Goal: Transaction & Acquisition: Purchase product/service

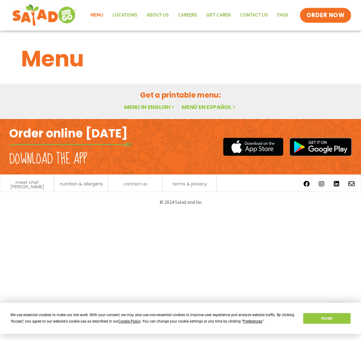
click at [313, 19] on span "ORDER NOW" at bounding box center [326, 15] width 38 height 8
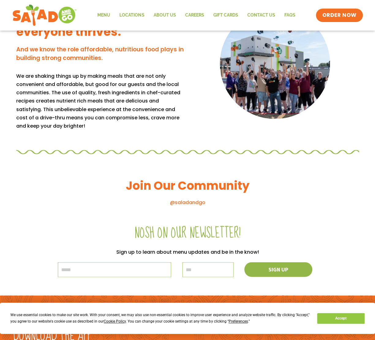
scroll to position [595, 0]
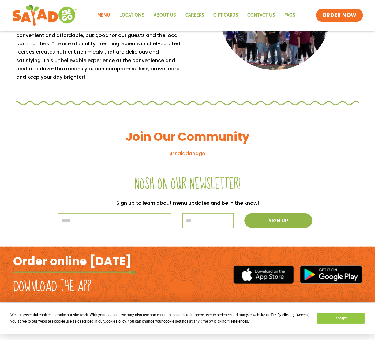
click at [111, 14] on link "Menu" at bounding box center [104, 15] width 22 height 14
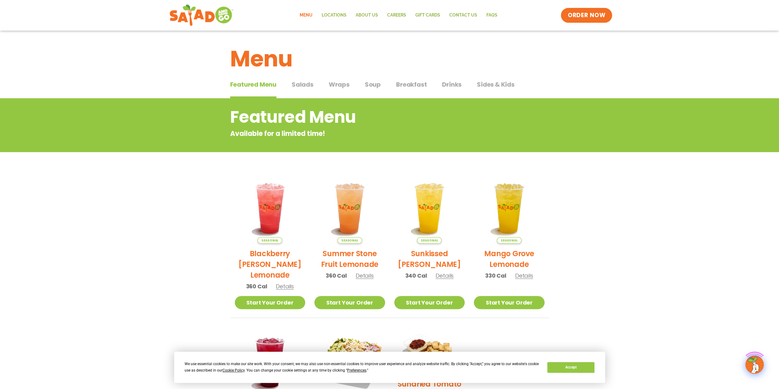
click at [379, 16] on span "ORDER NOW" at bounding box center [587, 15] width 38 height 8
